Goal: Task Accomplishment & Management: Complete application form

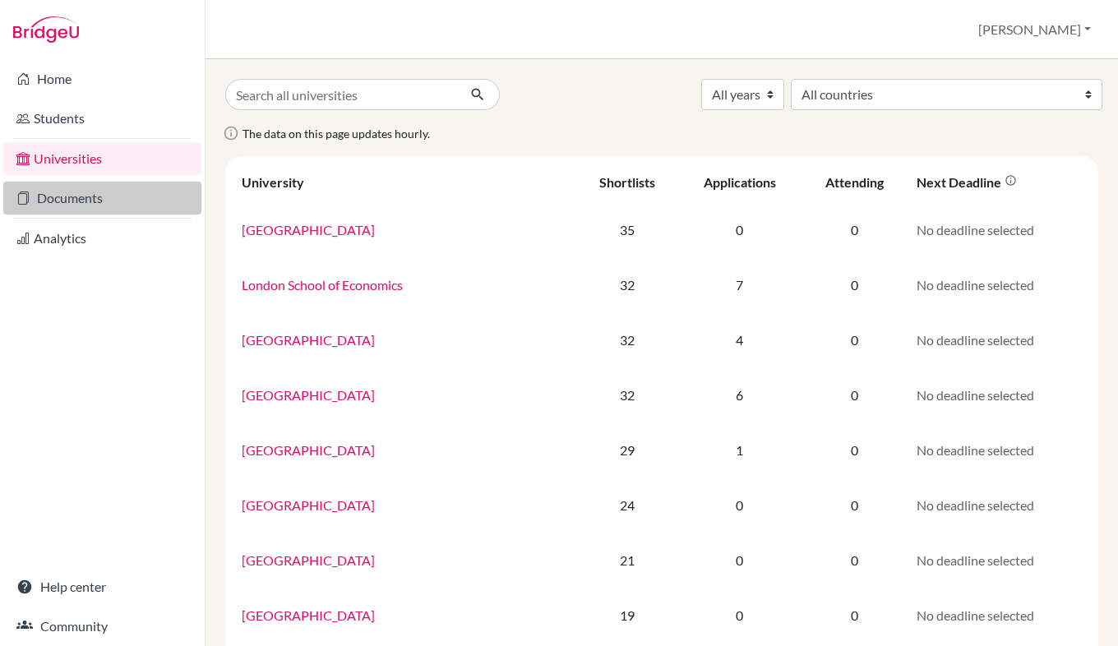
click at [58, 204] on link "Documents" at bounding box center [102, 198] width 198 height 33
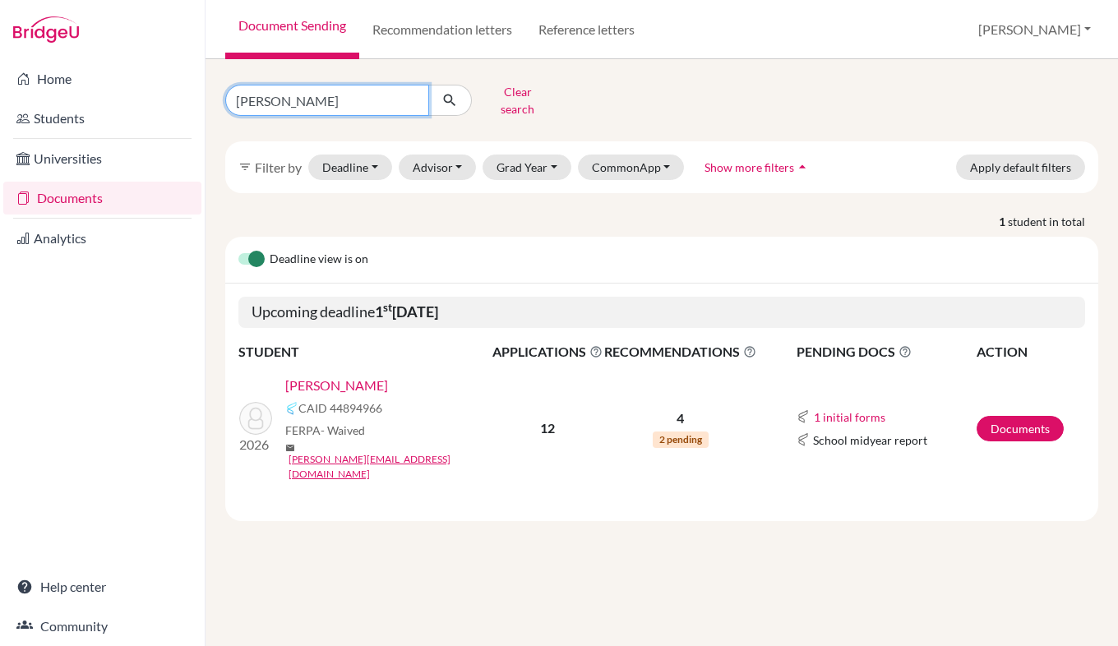
click at [335, 95] on input "gabriel" at bounding box center [327, 100] width 204 height 31
type input "g"
type input "harlad"
click button "submit" at bounding box center [450, 100] width 44 height 31
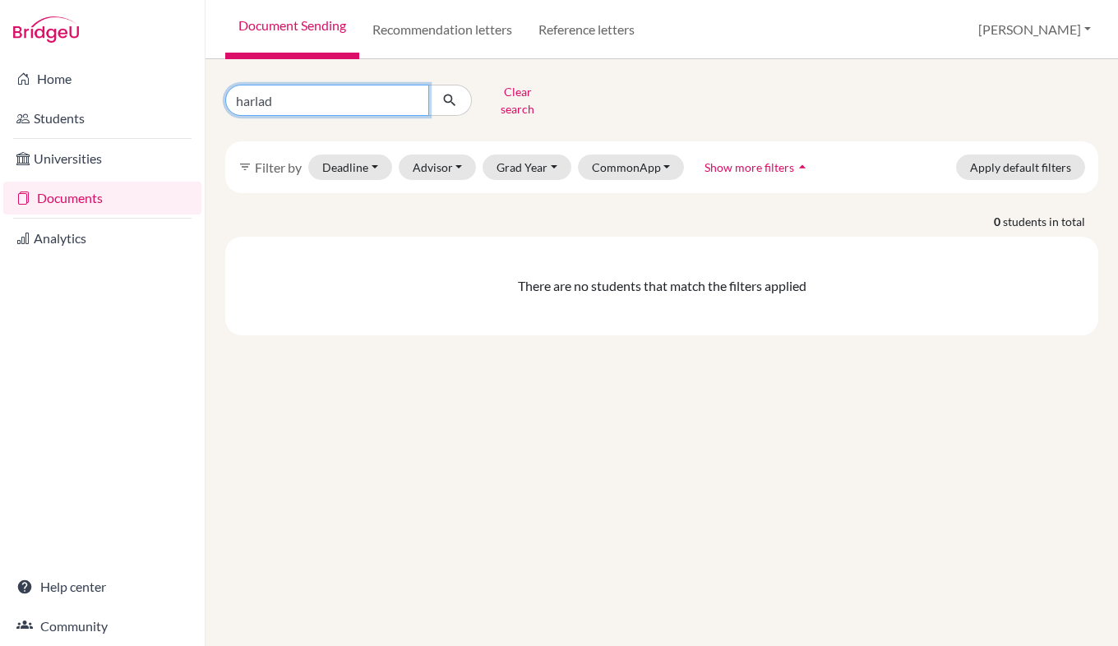
click at [321, 88] on input "harlad" at bounding box center [327, 100] width 204 height 31
type input "harald"
click button "submit" at bounding box center [450, 100] width 44 height 31
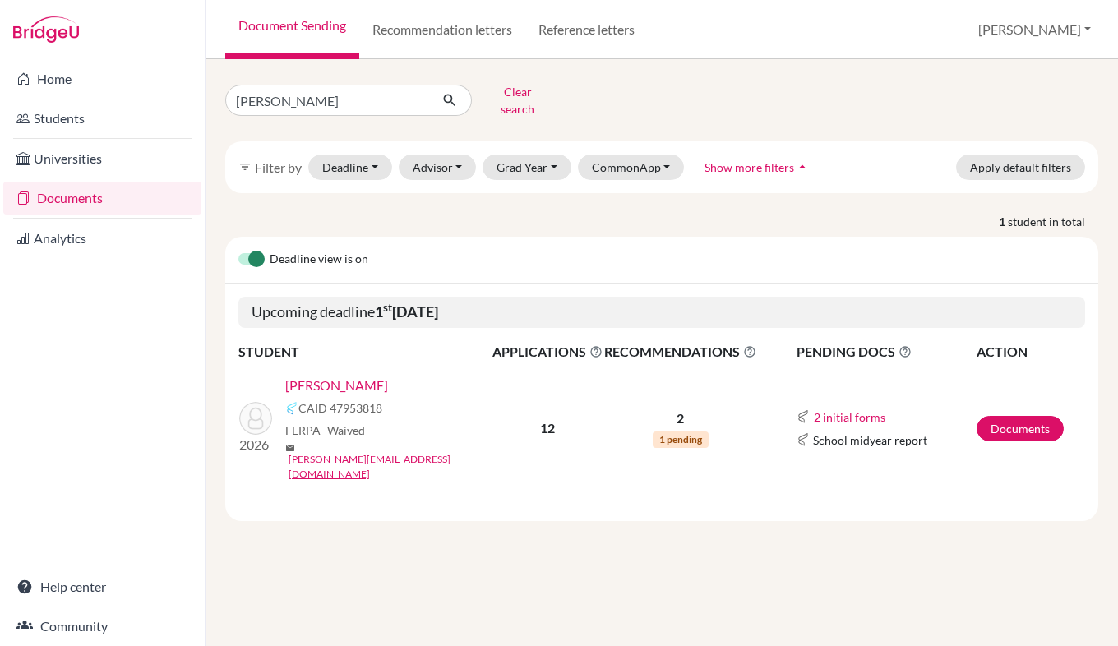
click at [318, 376] on link "[PERSON_NAME]" at bounding box center [336, 386] width 103 height 20
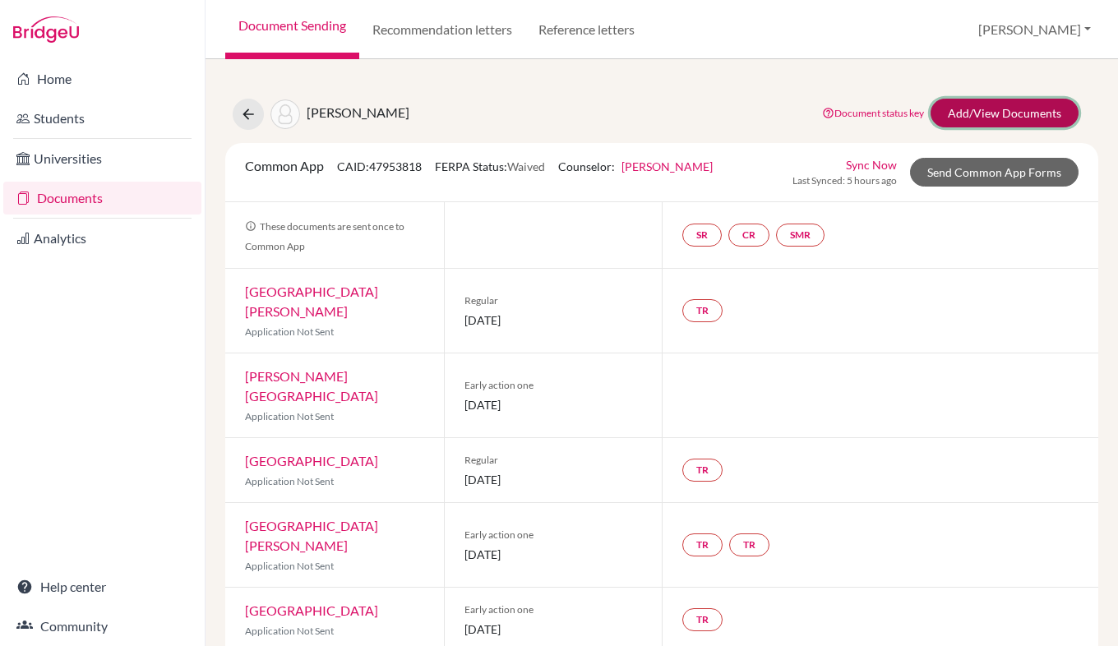
click at [1012, 117] on link "Add/View Documents" at bounding box center [1005, 113] width 148 height 29
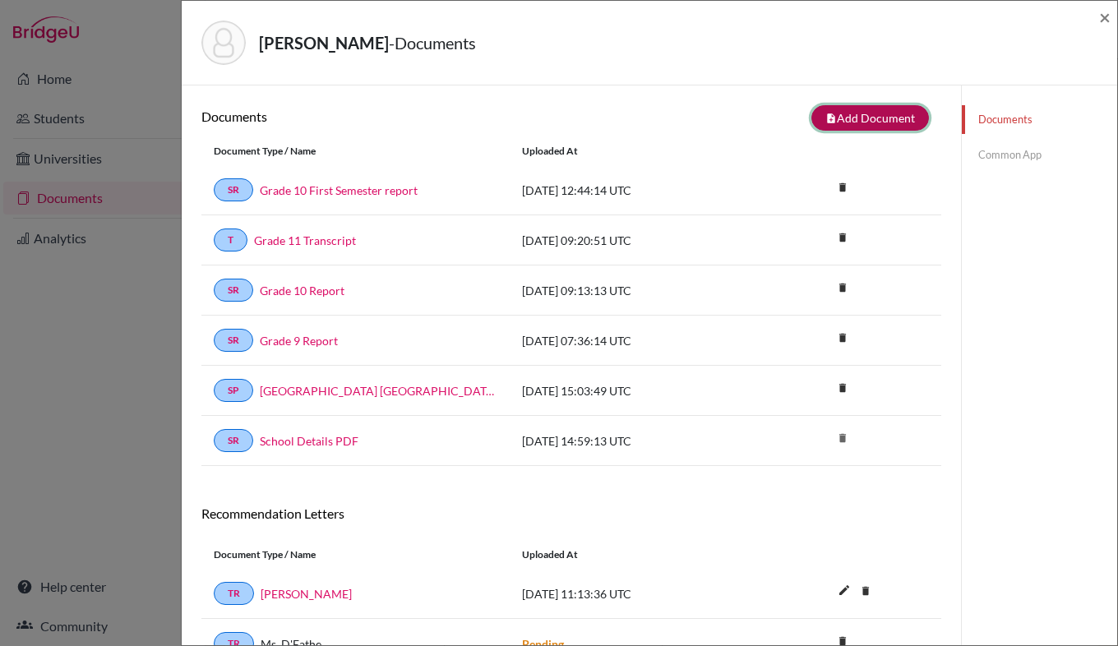
click at [876, 119] on button "note_add Add Document" at bounding box center [870, 117] width 118 height 25
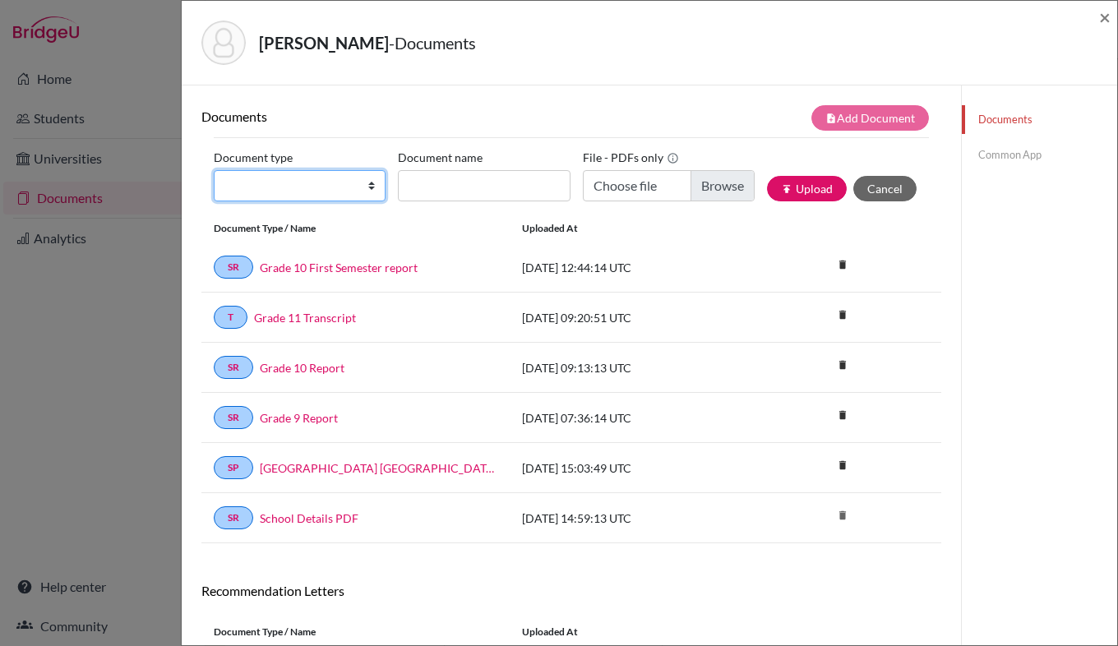
click at [357, 184] on select "Change explanation for Common App reports Counselor recommendation Internationa…" at bounding box center [300, 185] width 172 height 31
select select "4"
click at [214, 170] on select "Change explanation for Common App reports Counselor recommendation Internationa…" at bounding box center [300, 185] width 172 height 31
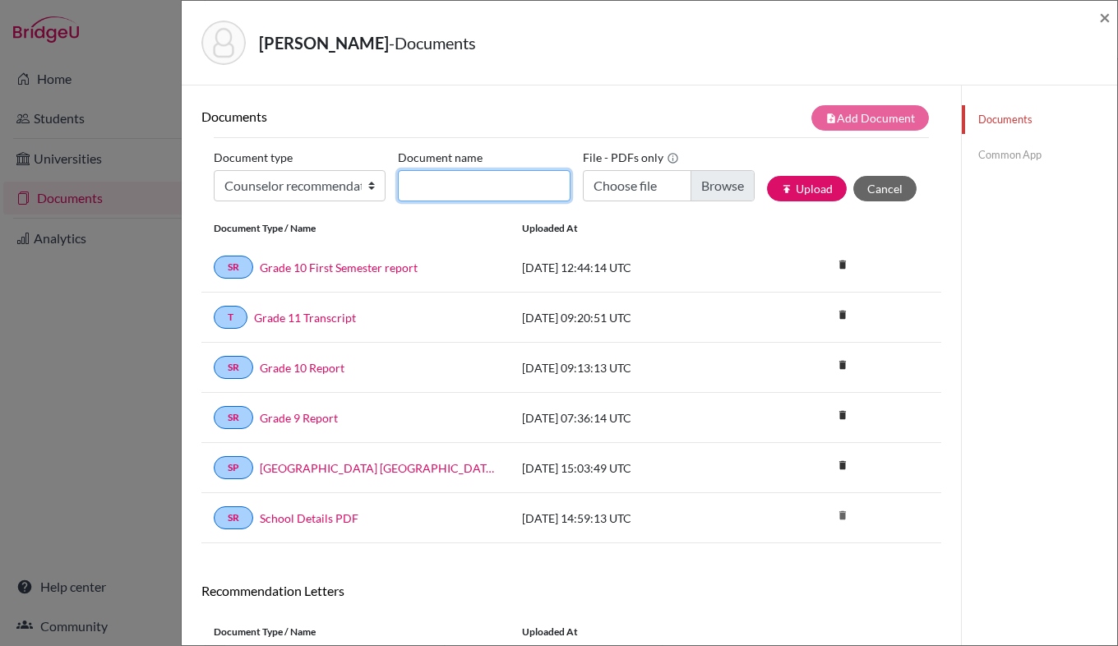
click at [436, 183] on input "Document name" at bounding box center [484, 185] width 172 height 31
type input "Counselor recommendation"
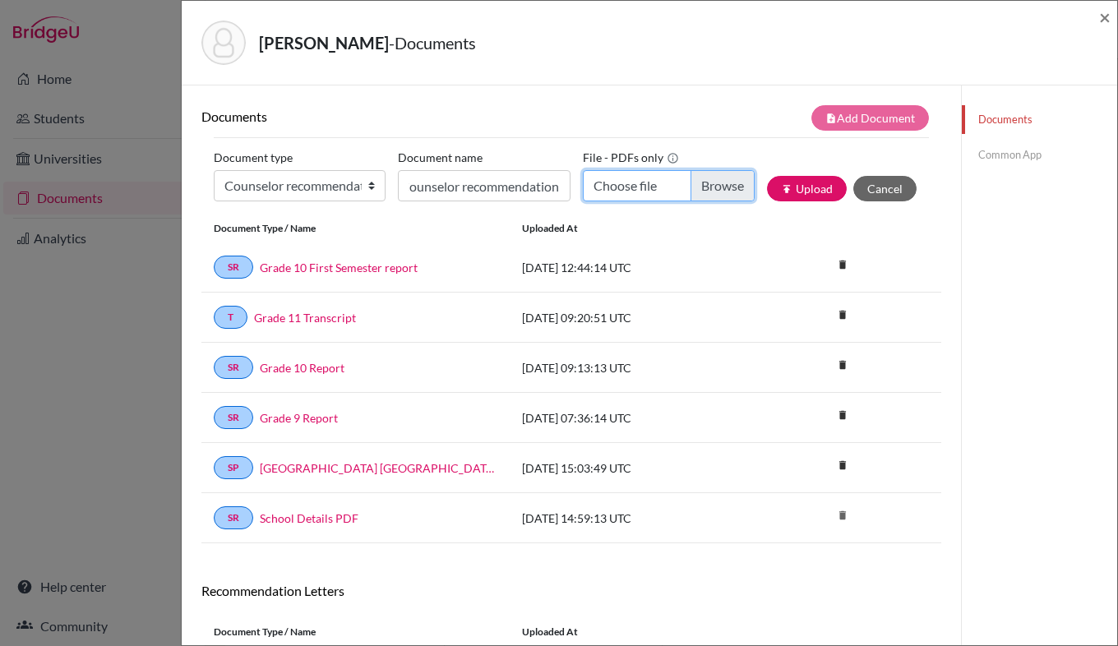
scroll to position [0, 0]
click at [707, 187] on input "Choose file" at bounding box center [669, 185] width 172 height 31
type input "C:\fakepath\Recommendation HS PDF.pdf"
click at [806, 193] on button "publish Upload" at bounding box center [807, 188] width 80 height 25
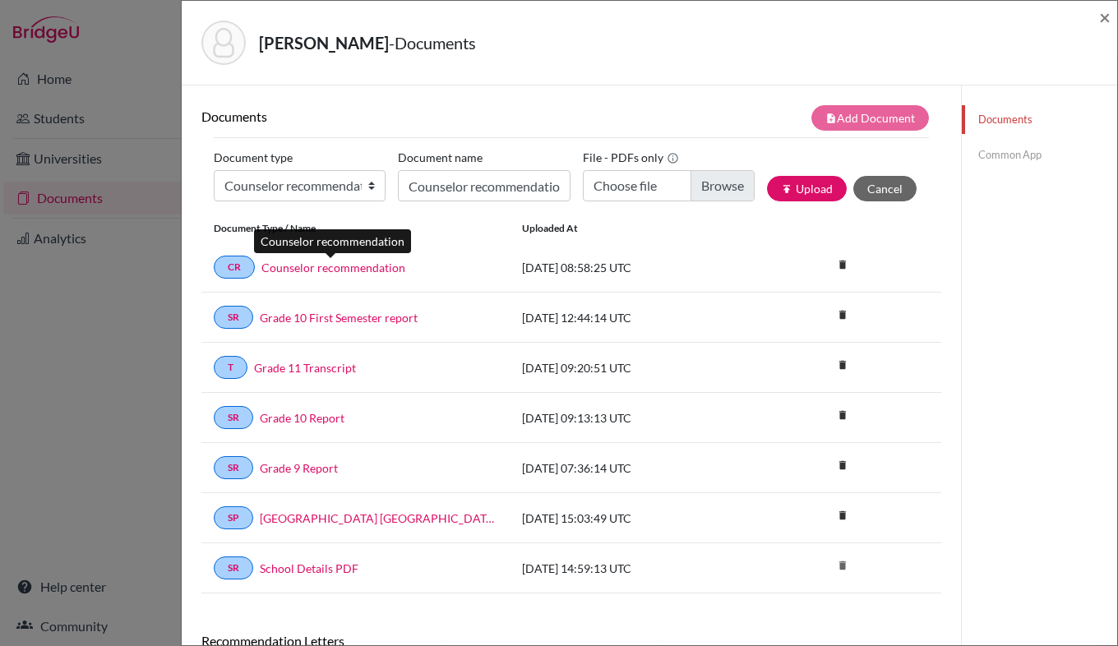
click at [380, 269] on link "Counselor recommendation" at bounding box center [333, 267] width 144 height 17
click at [1017, 153] on link "Common App" at bounding box center [1039, 155] width 155 height 29
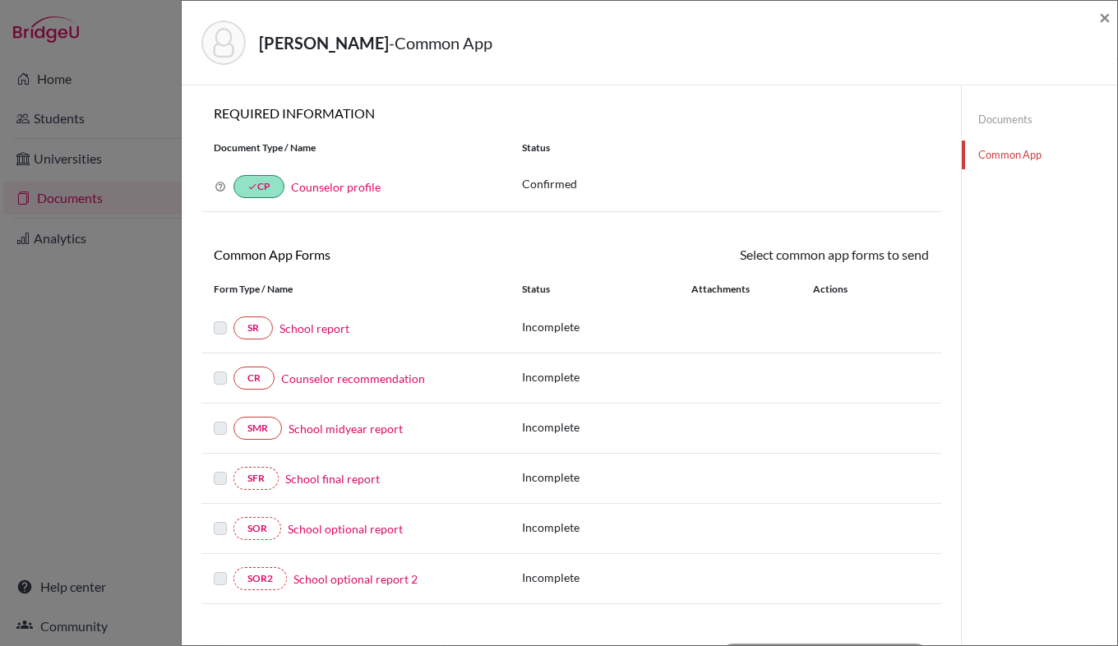
click at [222, 386] on div at bounding box center [224, 378] width 20 height 20
click at [318, 384] on link "Counselor recommendation" at bounding box center [353, 378] width 144 height 17
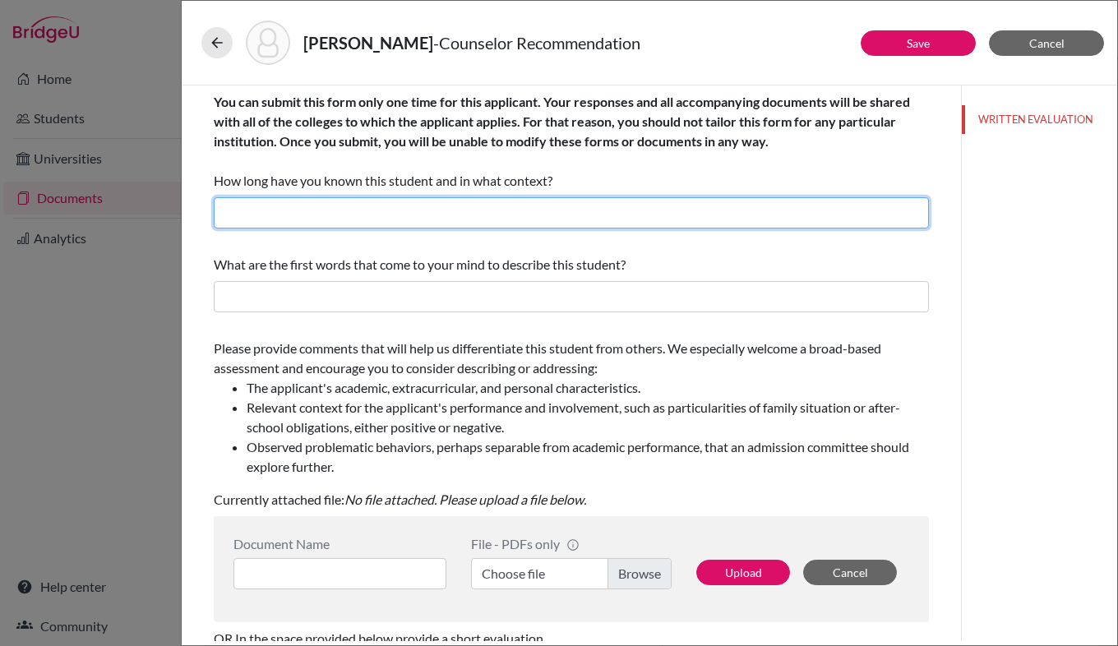
click at [357, 218] on input "text" at bounding box center [571, 212] width 715 height 31
type input "Two Academic years"
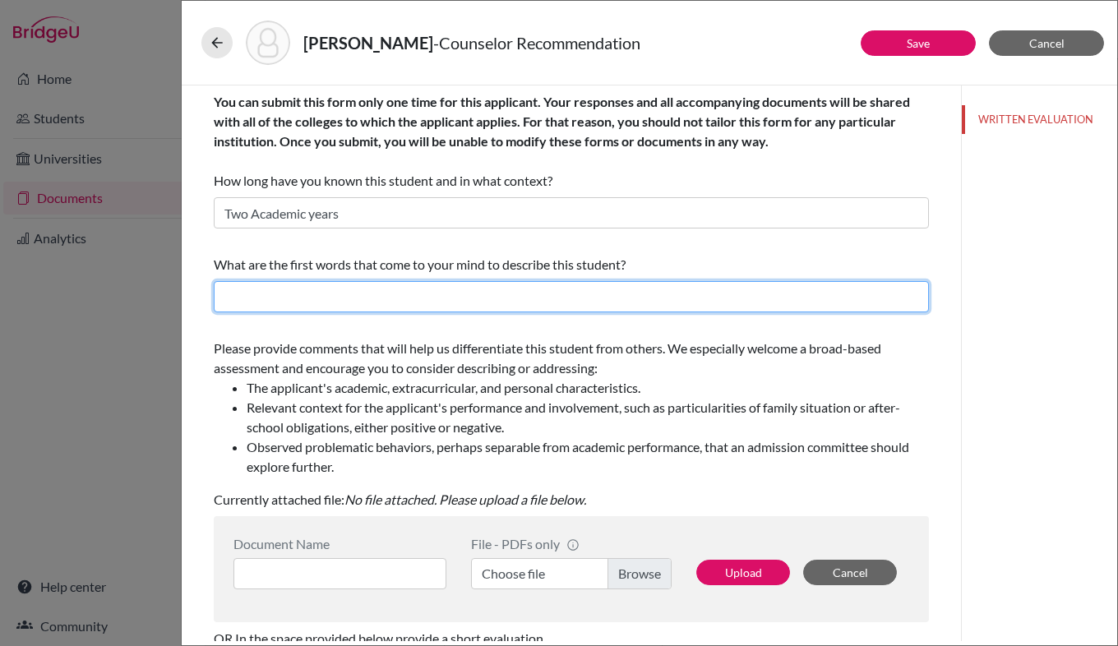
type input "Dedicated, assured, kind, intelligent, resourceful, aware, enthusiastic, positi…"
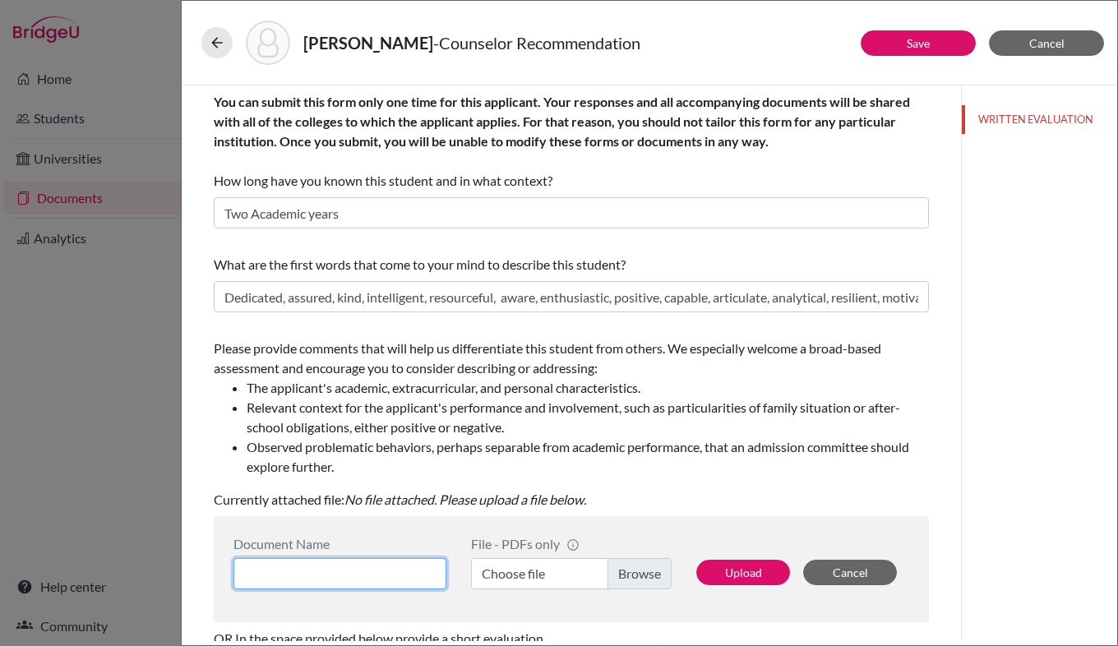
type input "Counsellor recommendation"
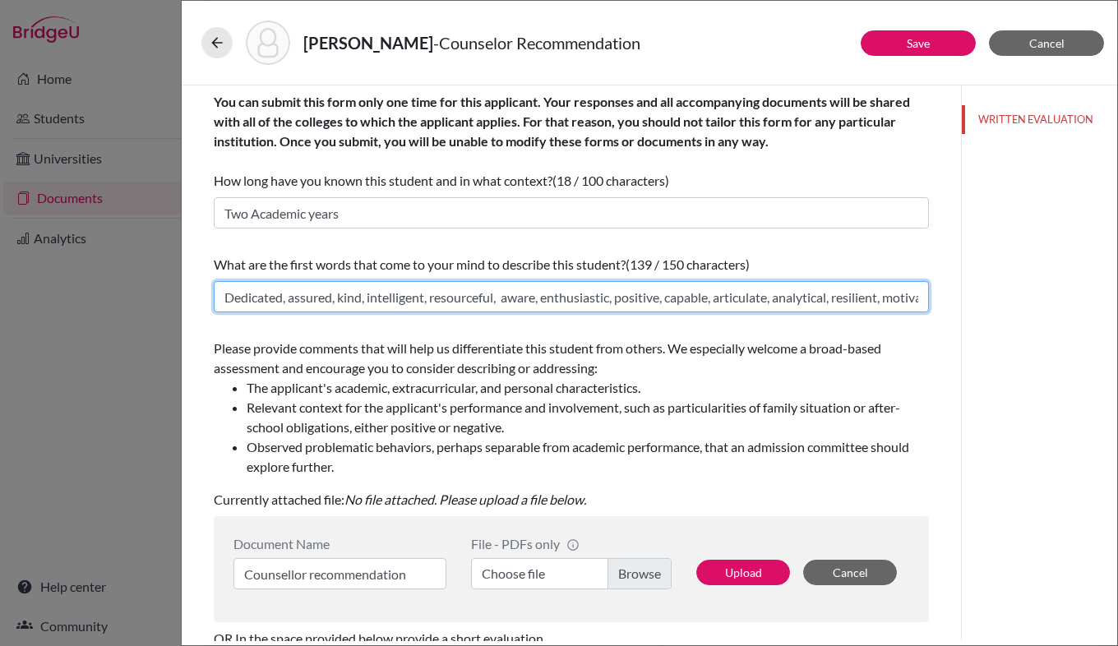
scroll to position [0, 53]
drag, startPoint x: 223, startPoint y: 298, endPoint x: 958, endPoint y: 298, distance: 735.7
click at [958, 298] on div "Save Cancel You can submit this form only one time for this applicant. Your res…" at bounding box center [649, 363] width 935 height 556
drag, startPoint x: 223, startPoint y: 296, endPoint x: 512, endPoint y: 313, distance: 289.9
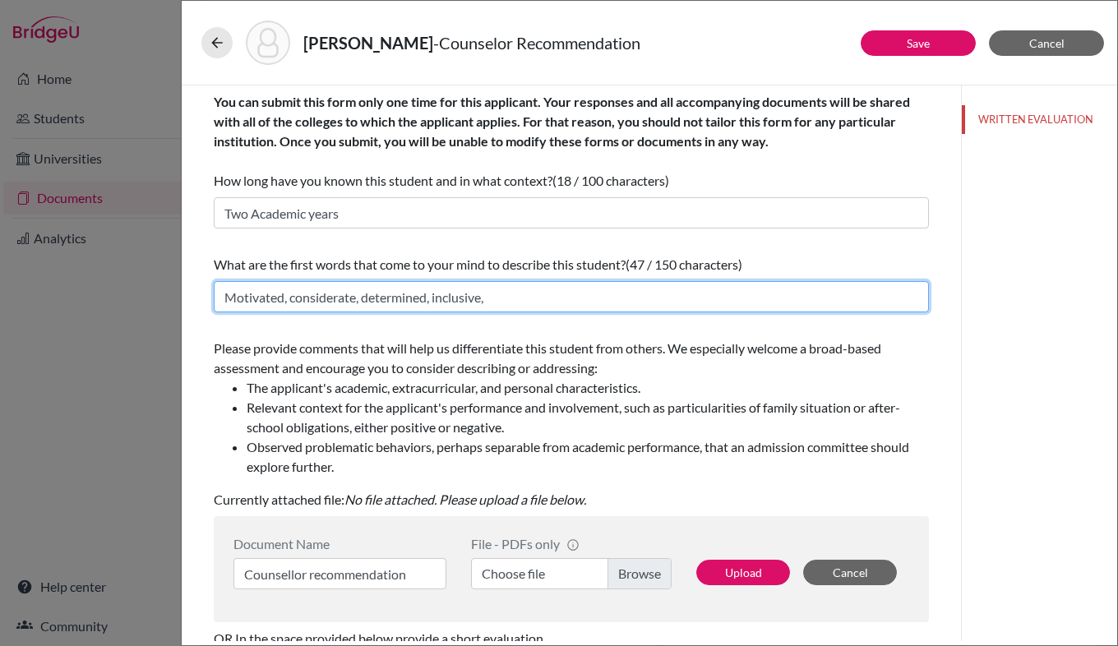
click at [512, 313] on div "What are the first words that come to your mind to describe this student? (47 /…" at bounding box center [571, 283] width 715 height 71
click at [530, 300] on input "Motivated, considerate, determined, inclusive," at bounding box center [571, 296] width 715 height 31
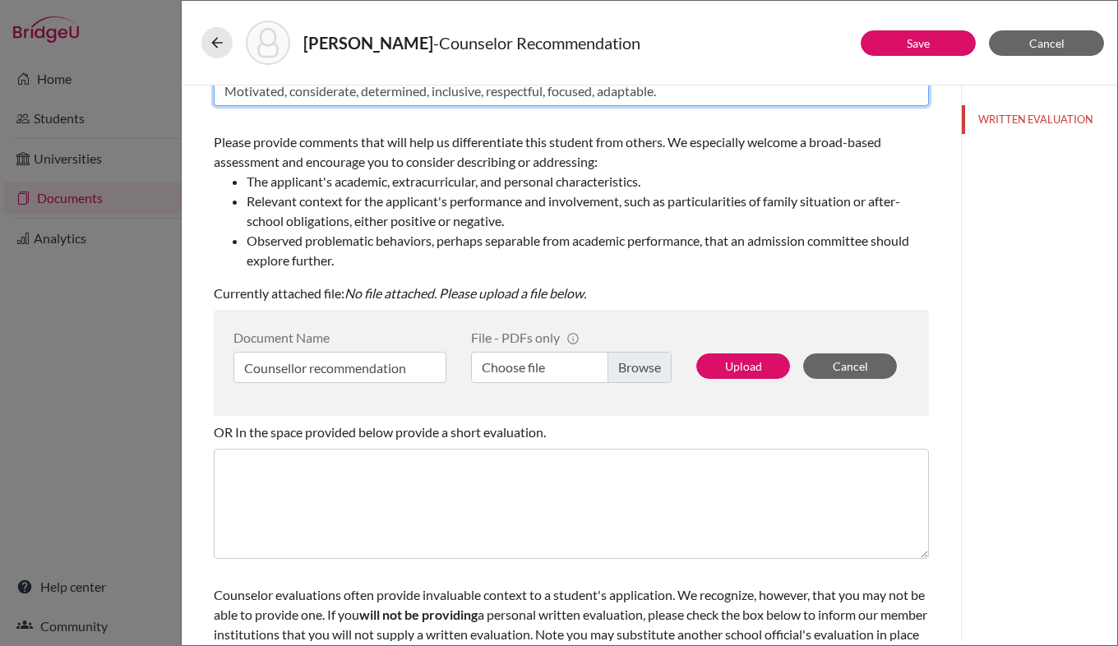
scroll to position [206, 0]
type input "Motivated, considerate, determined, inclusive, respectful, focused, adaptable."
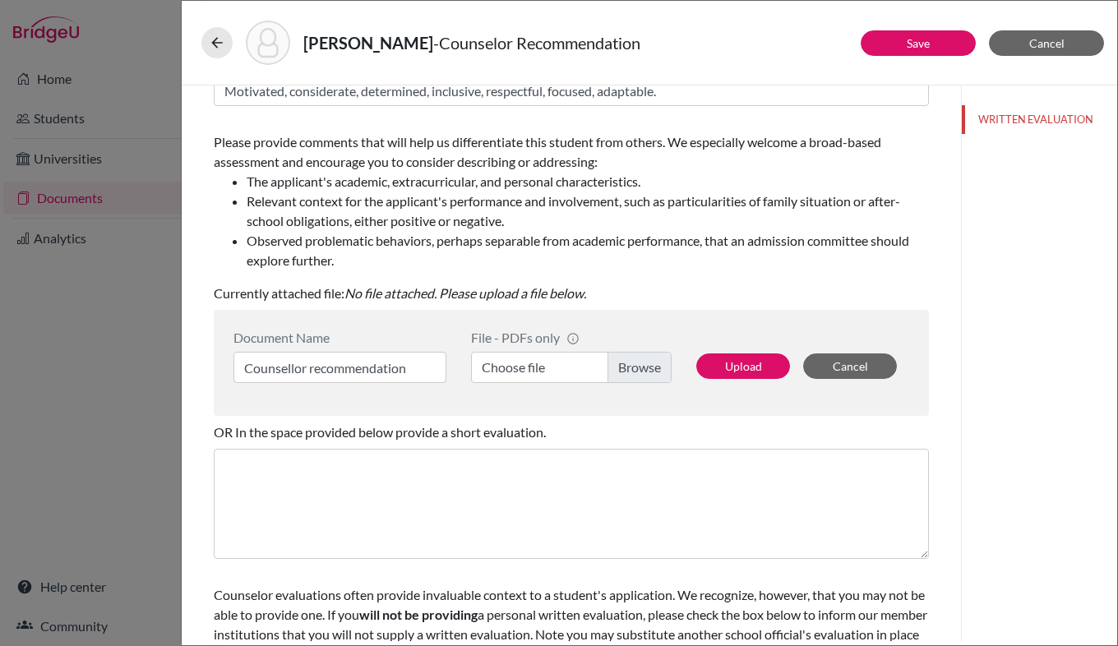
click at [637, 367] on label "Choose file" at bounding box center [571, 367] width 201 height 31
click at [637, 367] on input "Choose file" at bounding box center [571, 367] width 201 height 31
click at [746, 363] on button "Upload" at bounding box center [743, 365] width 94 height 25
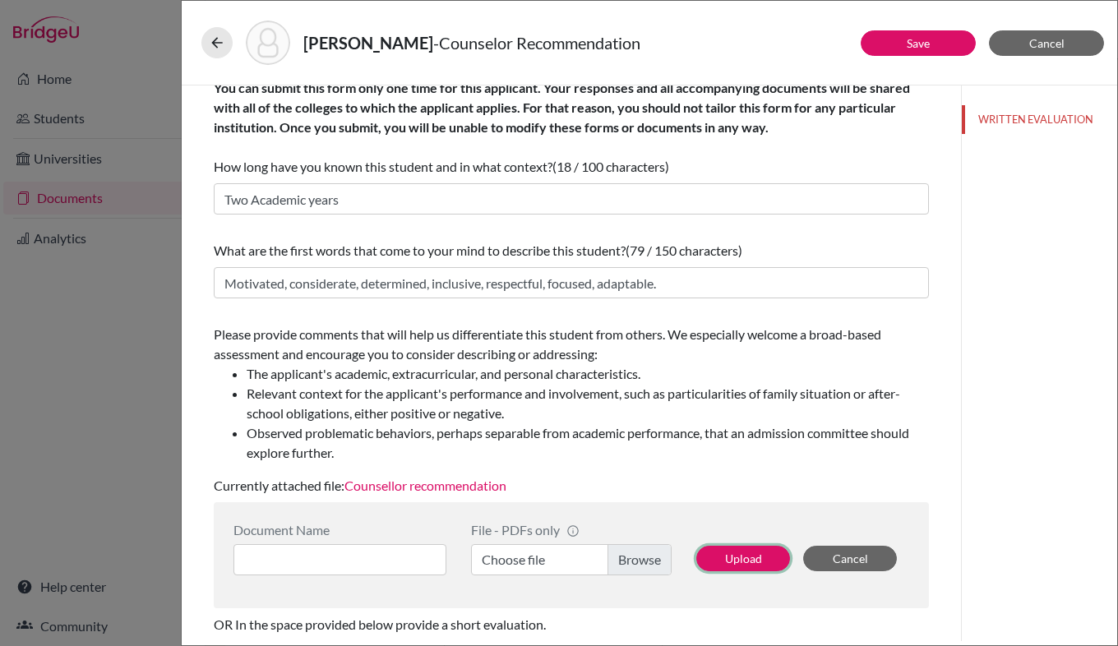
scroll to position [0, 0]
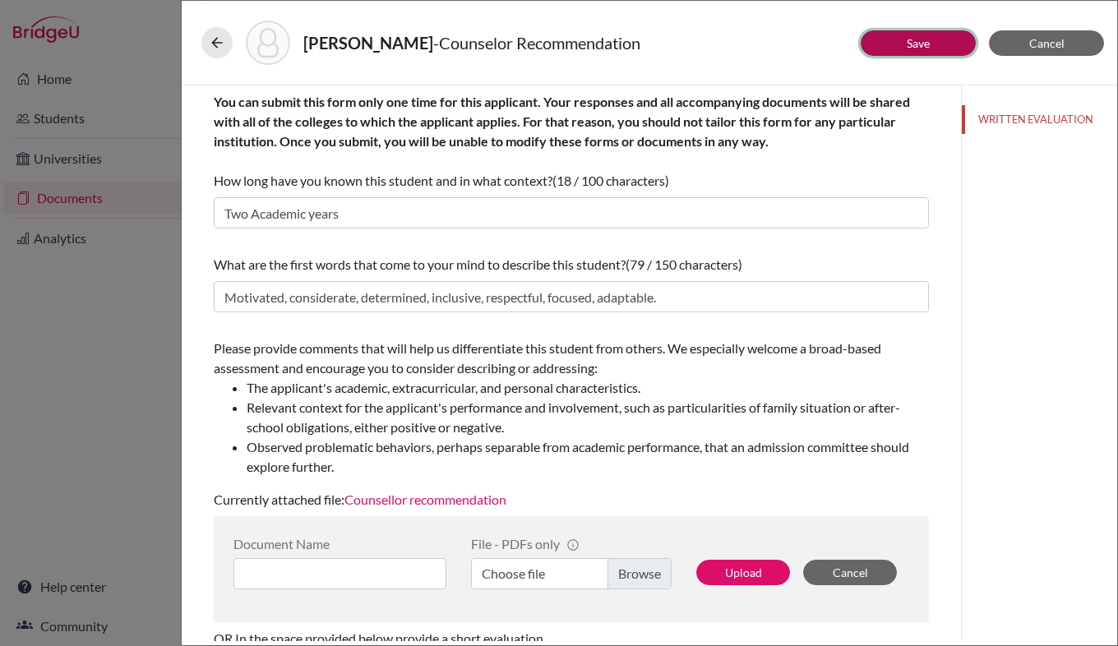
click at [931, 43] on button "Save" at bounding box center [918, 42] width 115 height 25
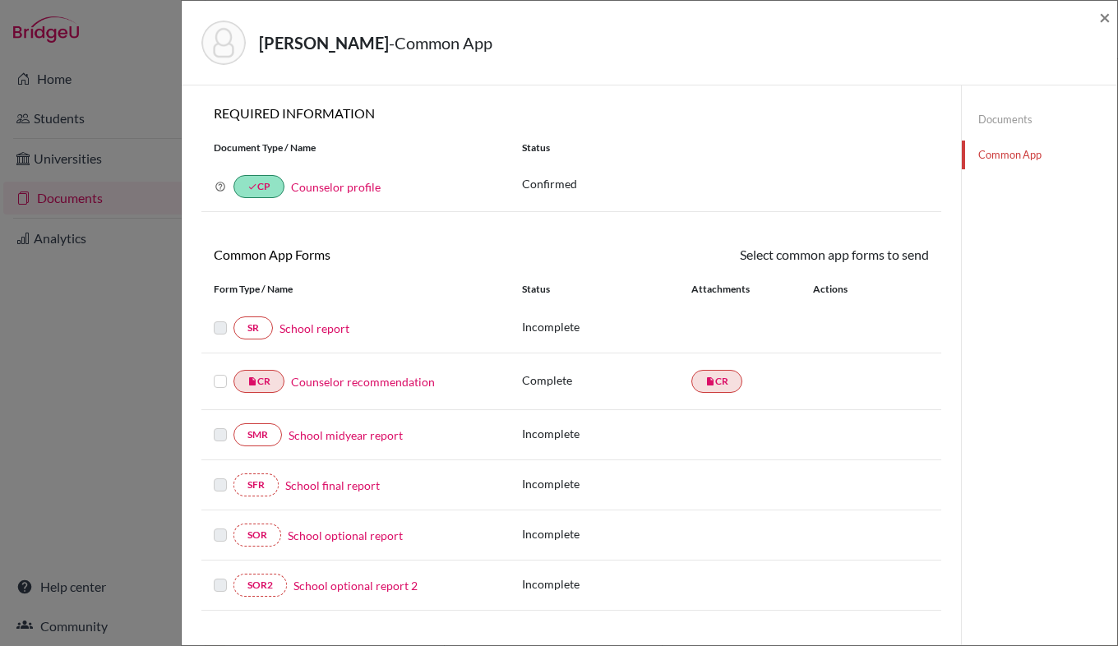
click at [331, 383] on link "Counselor recommendation" at bounding box center [363, 381] width 144 height 17
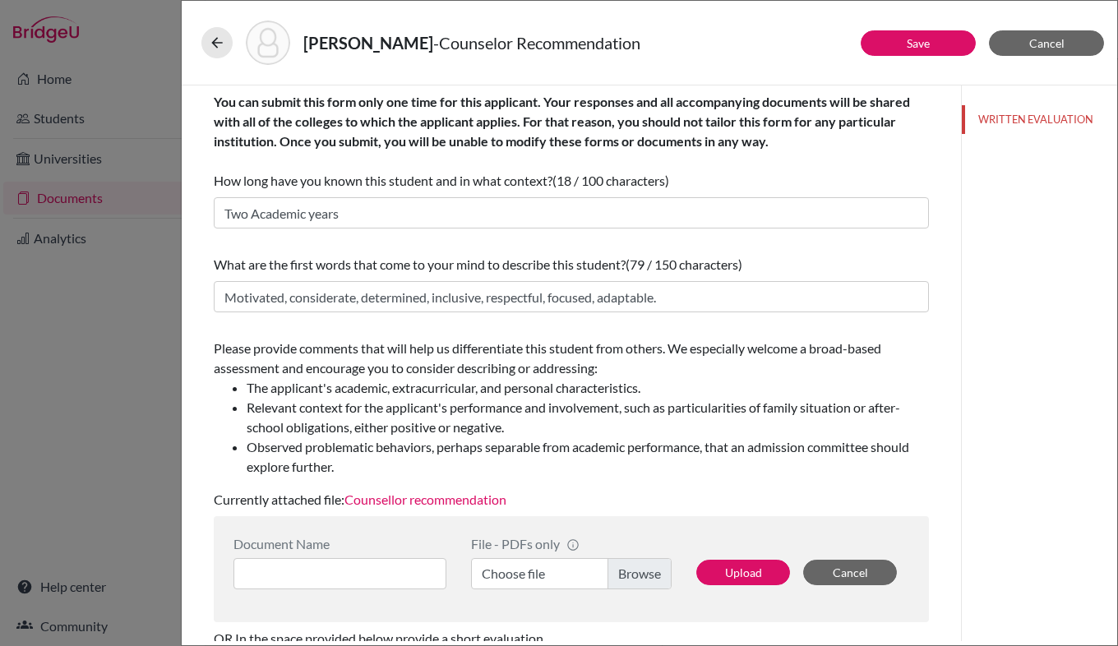
click at [449, 502] on link "Counsellor recommendation" at bounding box center [425, 500] width 162 height 16
click at [211, 44] on icon at bounding box center [217, 43] width 16 height 16
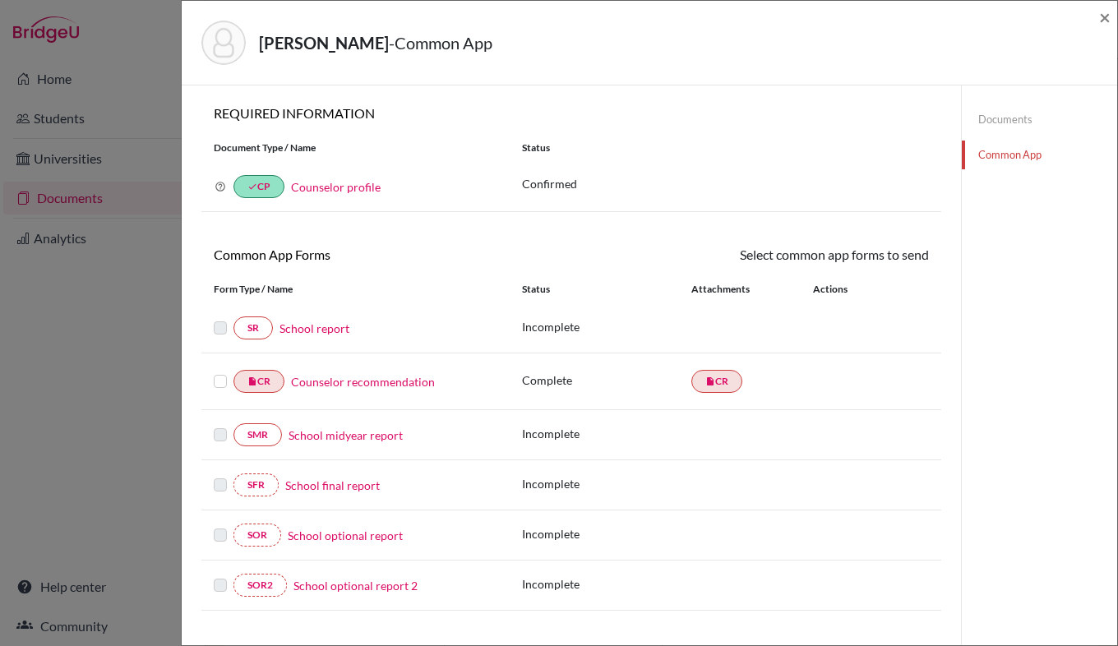
click at [217, 372] on label at bounding box center [220, 372] width 13 height 0
click at [0, 0] on input "checkbox" at bounding box center [0, 0] width 0 height 0
click at [900, 251] on link "Send" at bounding box center [895, 257] width 68 height 25
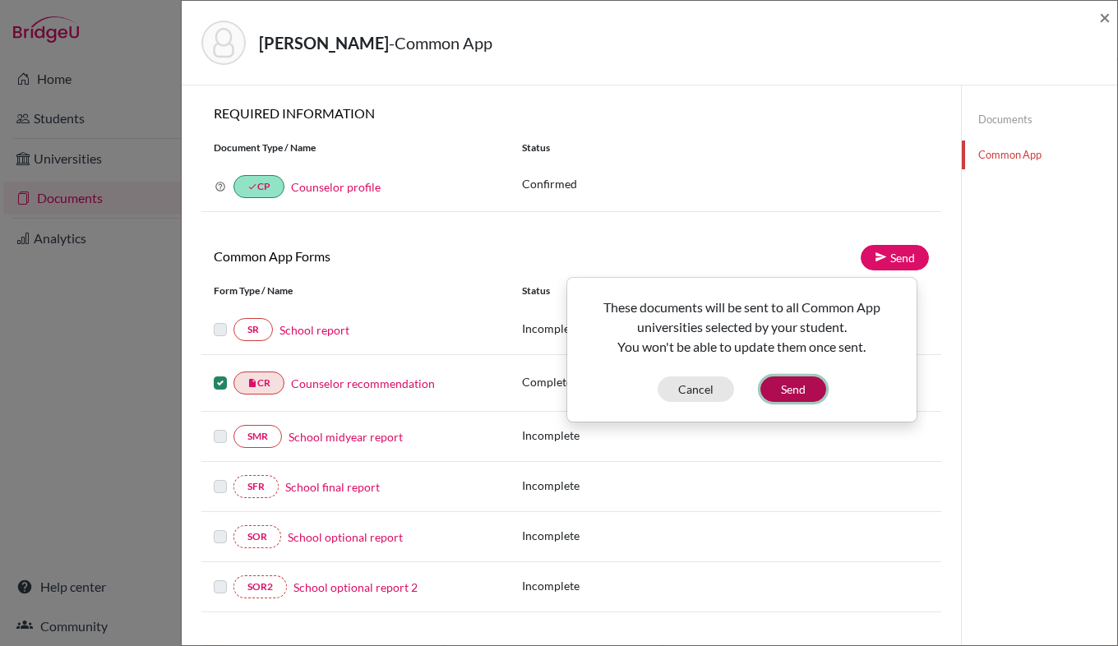
click at [794, 390] on button "Send" at bounding box center [793, 388] width 66 height 25
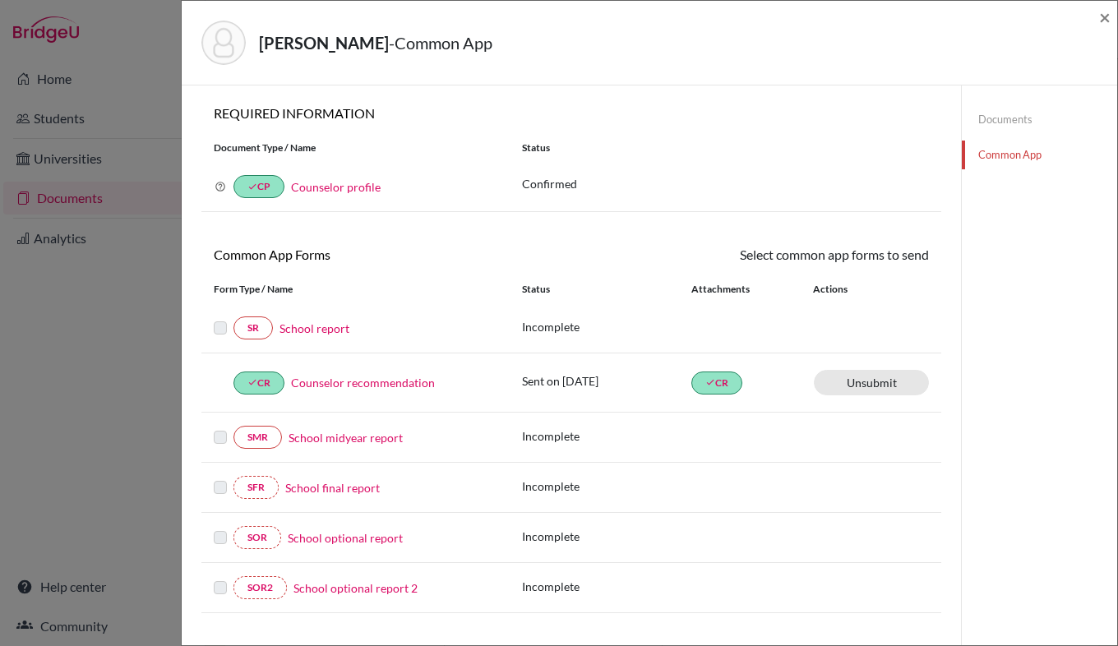
click at [992, 121] on link "Documents" at bounding box center [1039, 119] width 155 height 29
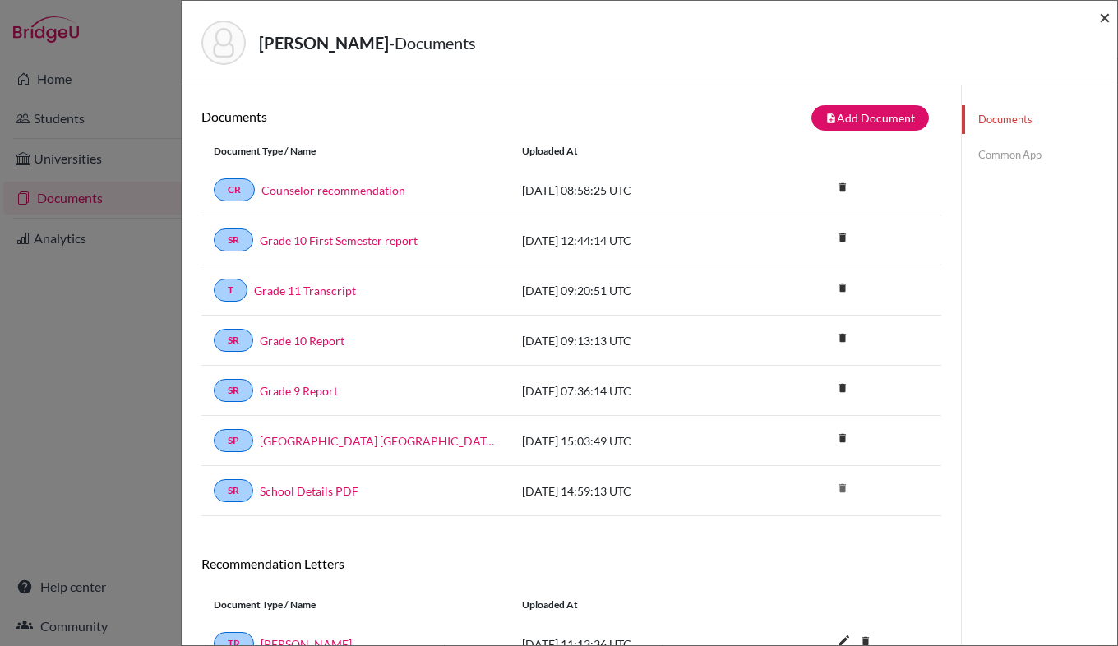
click at [1104, 15] on span "×" at bounding box center [1105, 17] width 12 height 24
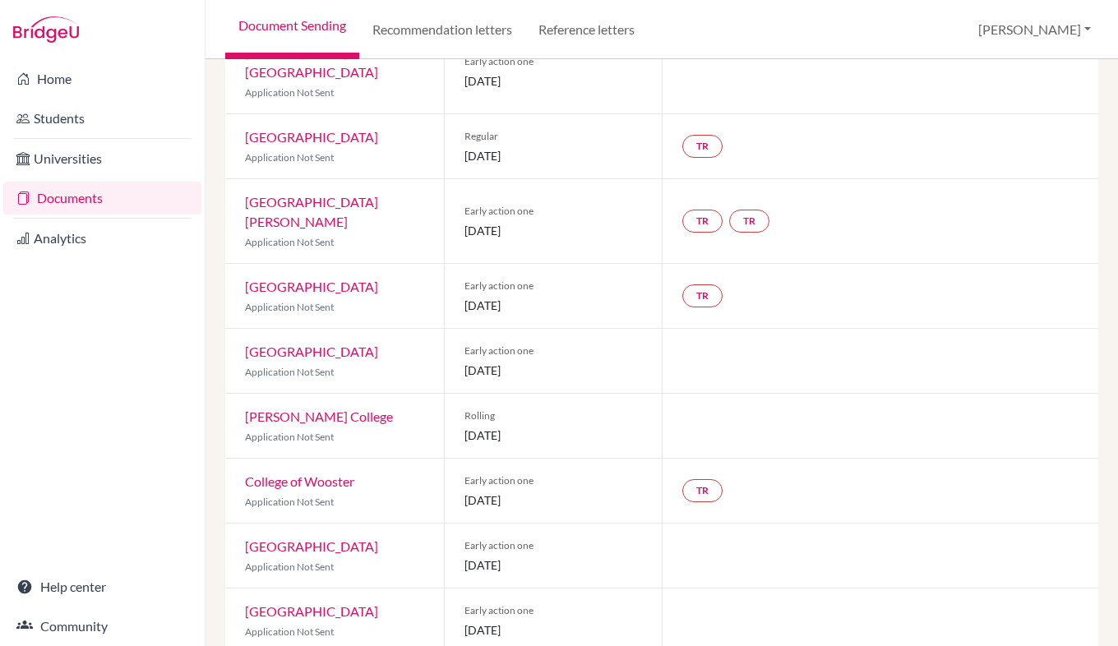
scroll to position [308, 0]
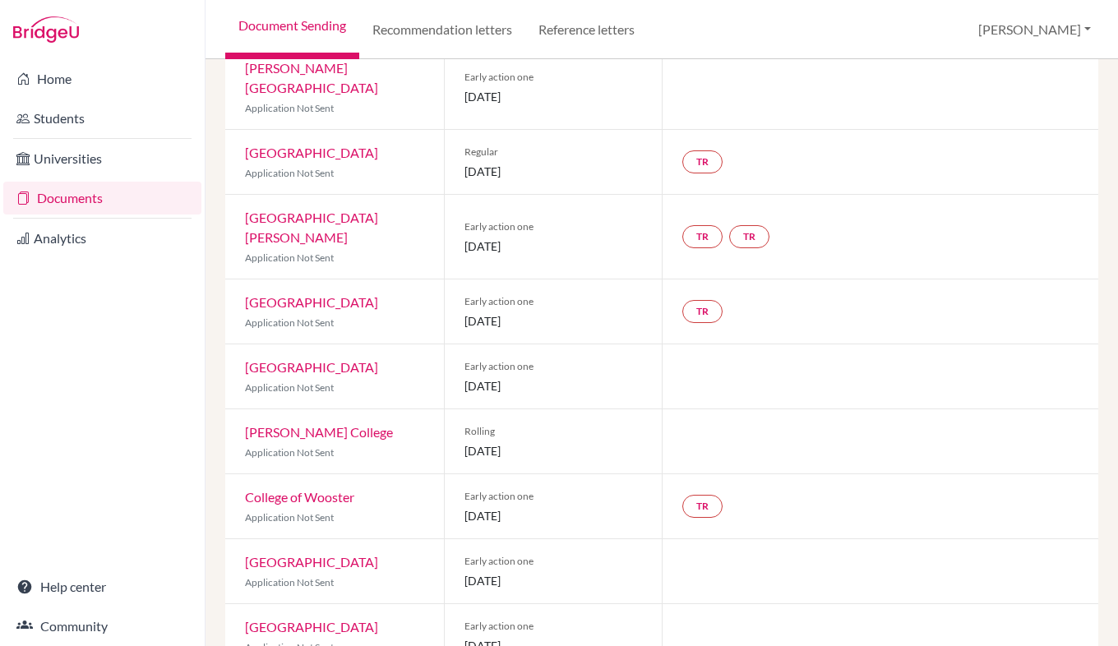
click at [309, 294] on link "[GEOGRAPHIC_DATA]" at bounding box center [311, 302] width 133 height 16
